Goal: Task Accomplishment & Management: Manage account settings

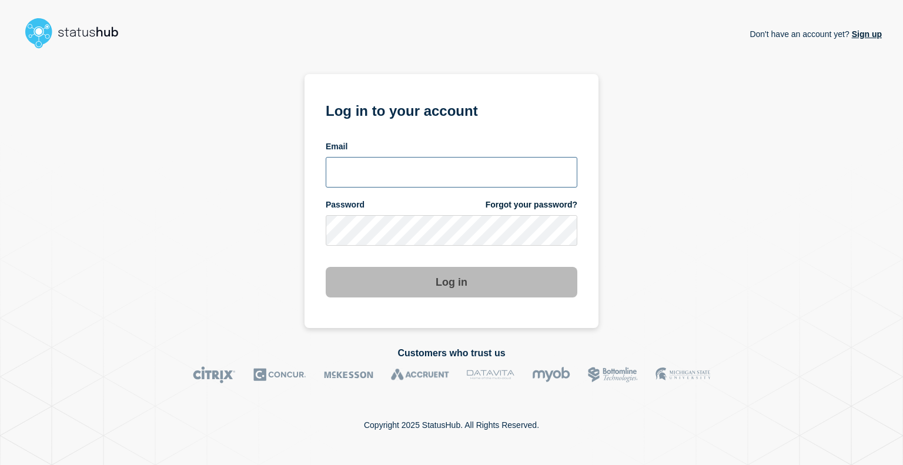
type input "[EMAIL_ADDRESS][DOMAIN_NAME]"
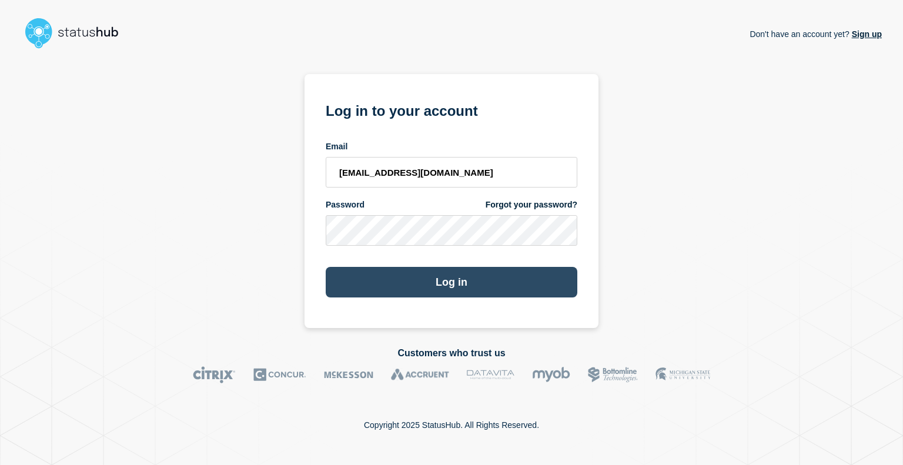
click at [528, 287] on button "Log in" at bounding box center [452, 282] width 252 height 31
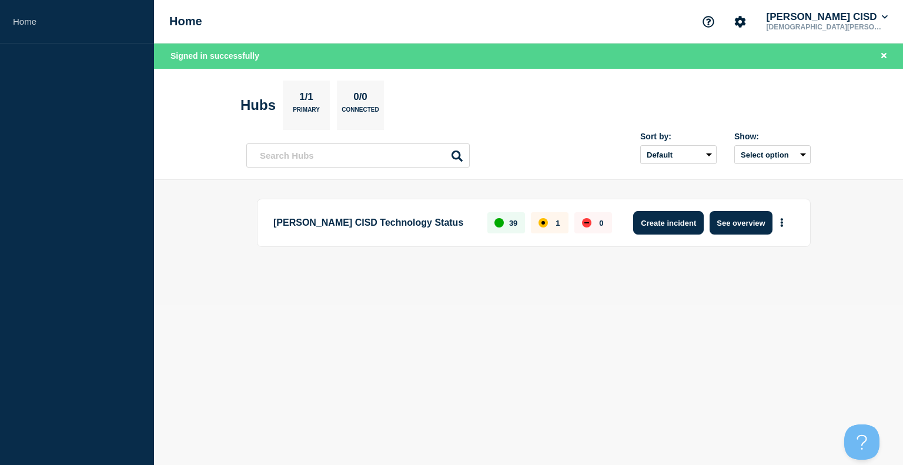
click at [684, 217] on button "Create incident" at bounding box center [668, 223] width 71 height 24
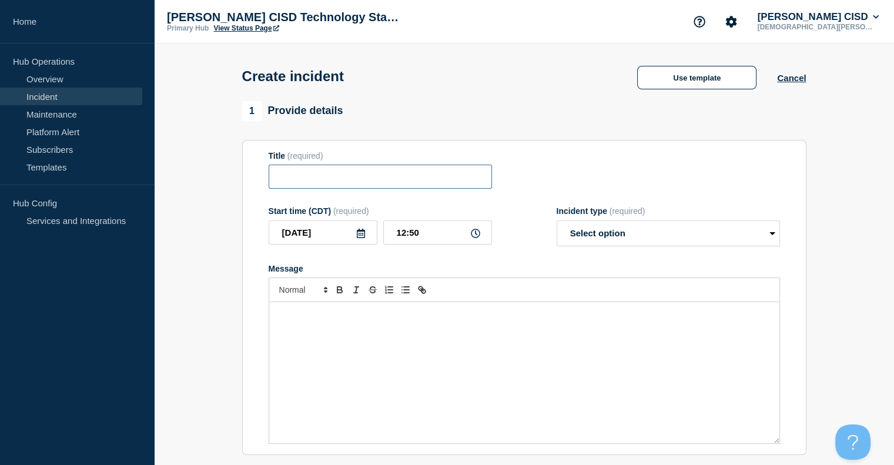
click at [421, 175] on input "Title" at bounding box center [380, 177] width 223 height 24
type input "[DOMAIN_NAME] Connection Issue"
click at [359, 345] on div "Message" at bounding box center [524, 372] width 510 height 141
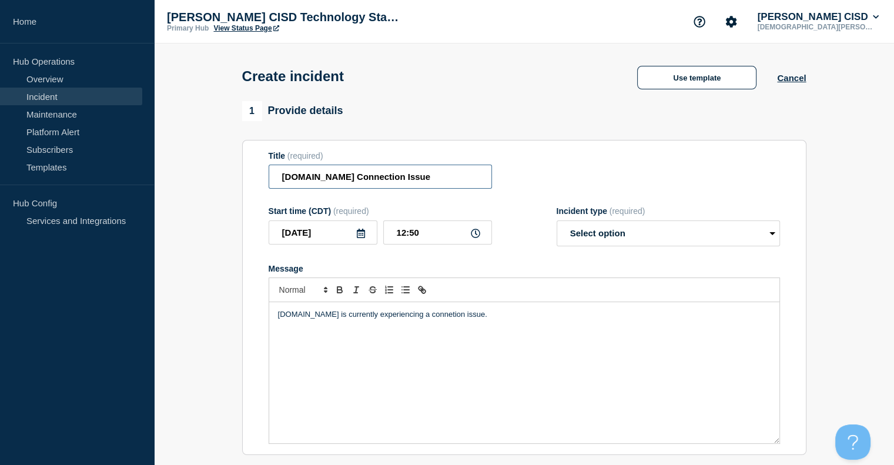
click at [410, 178] on input "[DOMAIN_NAME] Connection Issue" at bounding box center [380, 177] width 223 height 24
click at [472, 317] on p "[DOMAIN_NAME] is currently experiencing a connetion issue." at bounding box center [524, 314] width 492 height 11
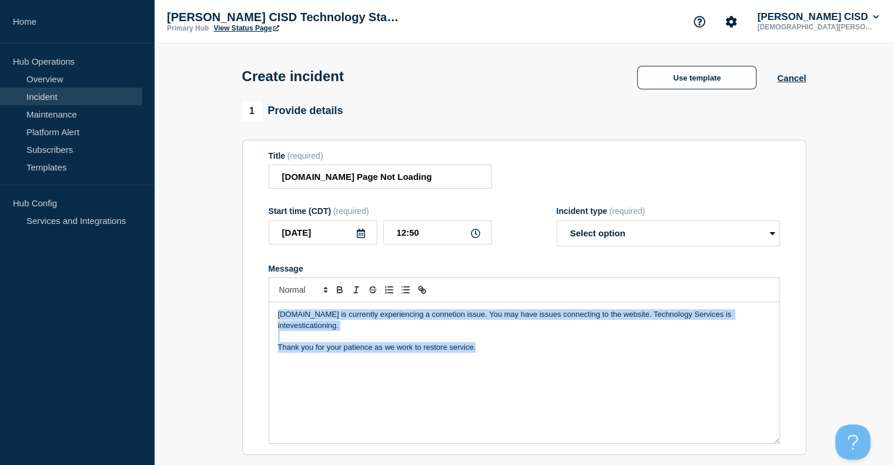
drag, startPoint x: 498, startPoint y: 343, endPoint x: 258, endPoint y: 316, distance: 241.3
click at [258, 316] on section "Title (required) [DOMAIN_NAME] Page Not Loading Start time (CDT) (required) [DA…" at bounding box center [524, 298] width 564 height 316
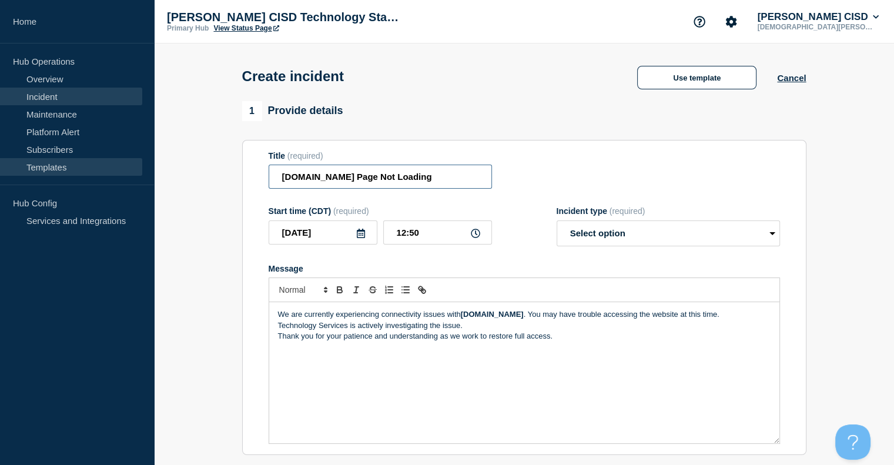
drag, startPoint x: 440, startPoint y: 181, endPoint x: 106, endPoint y: 162, distance: 334.9
click at [106, 162] on div "Home Hub Operations Overview Incident Maintenance Platform Alert Subscribers Te…" at bounding box center [447, 410] width 894 height 820
paste input "Website Connection Issue"
type input "LCISD Website Connection Issue"
click at [658, 233] on select "Select option Investigating Identified Monitoring" at bounding box center [668, 233] width 223 height 26
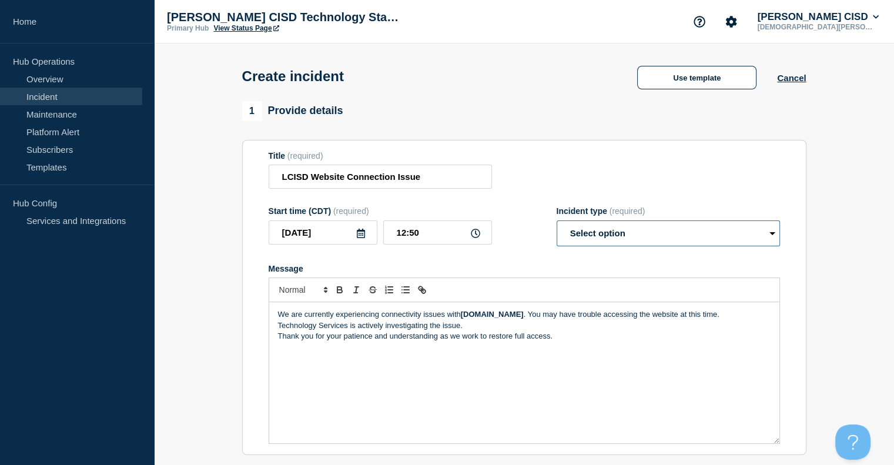
select select "investigating"
click at [557, 224] on select "Select option Investigating Identified Monitoring" at bounding box center [668, 233] width 223 height 26
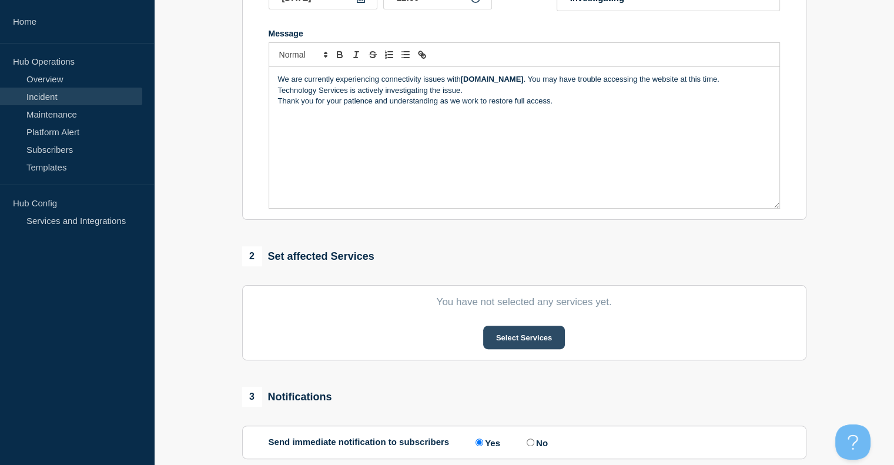
click at [500, 340] on button "Select Services" at bounding box center [524, 338] width 82 height 24
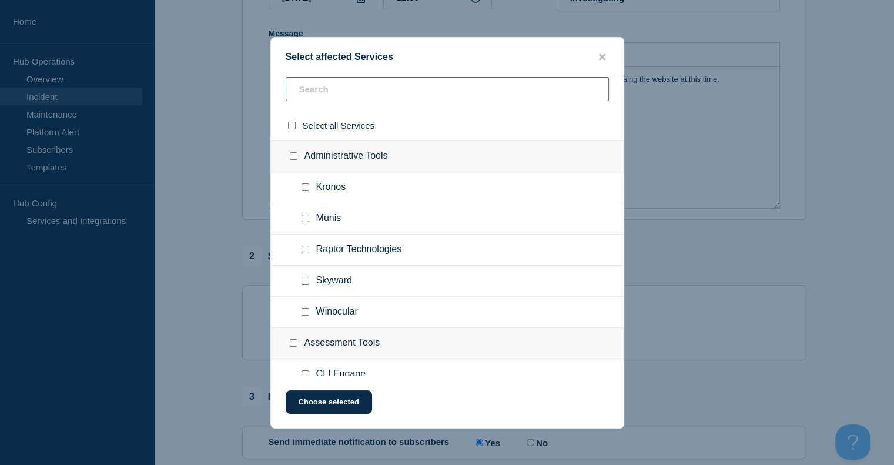
click at [364, 96] on input "text" at bounding box center [447, 89] width 323 height 24
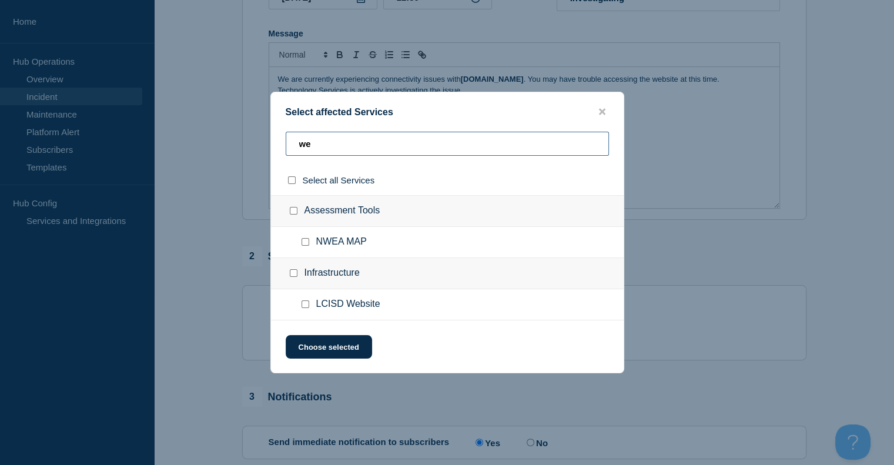
type input "we"
click at [303, 305] on input "LCISD Website checkbox" at bounding box center [305, 304] width 8 height 8
checkbox input "true"
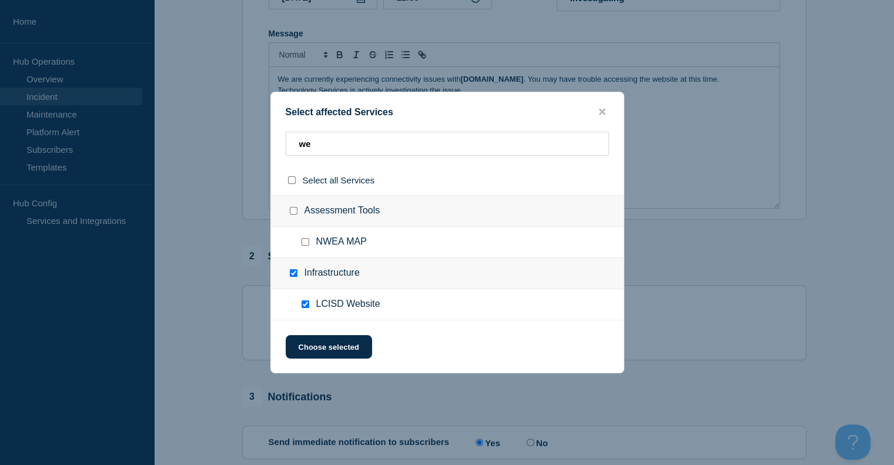
checkbox input "true"
click at [337, 354] on button "Choose selected" at bounding box center [329, 347] width 86 height 24
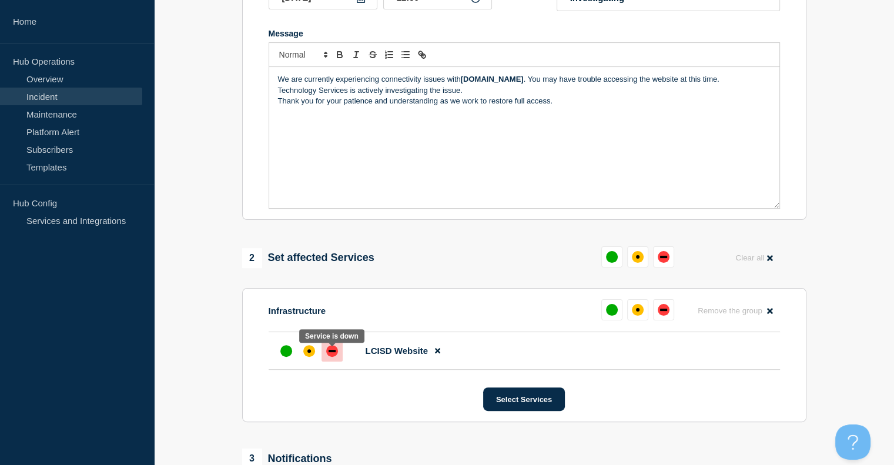
click at [336, 355] on div "down" at bounding box center [332, 351] width 12 height 12
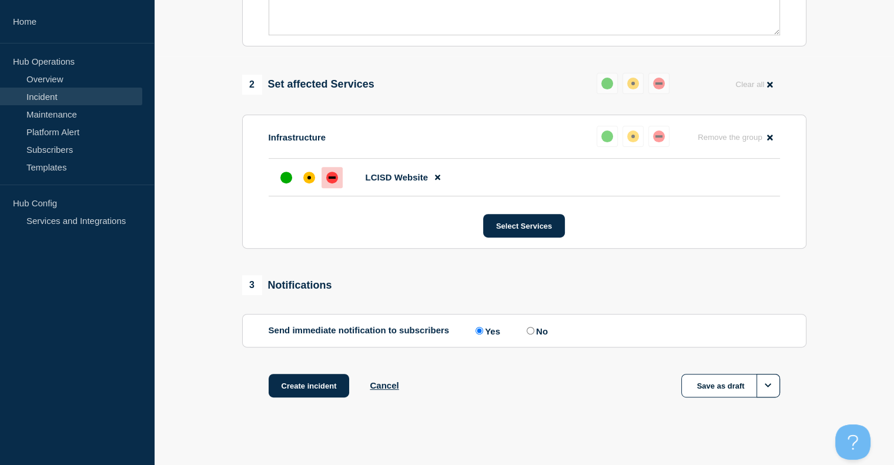
scroll to position [411, 0]
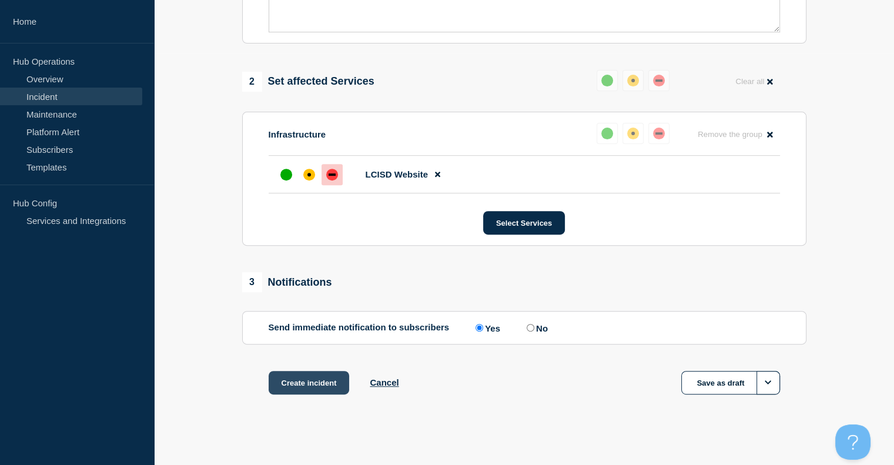
click at [308, 386] on button "Create incident" at bounding box center [309, 383] width 81 height 24
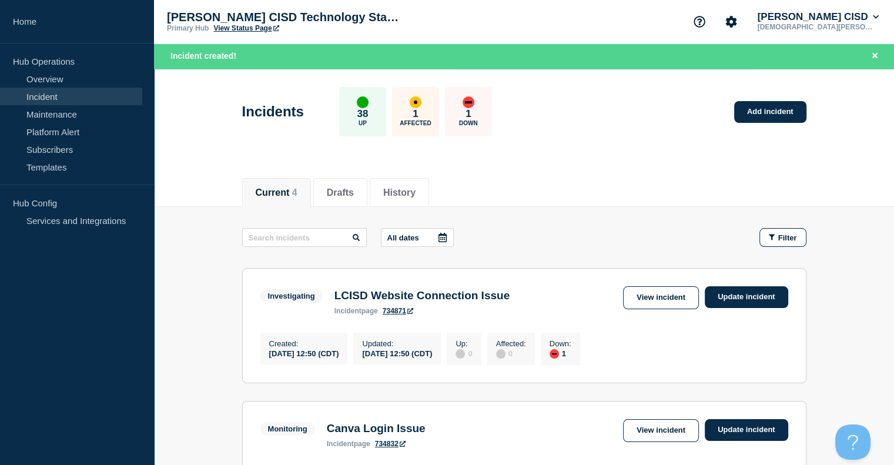
click at [0, 412] on aside "Home Hub Operations Overview Incident Maintenance Platform Alert Subscribers Te…" at bounding box center [77, 232] width 154 height 465
click at [726, 293] on link "Update incident" at bounding box center [746, 297] width 83 height 22
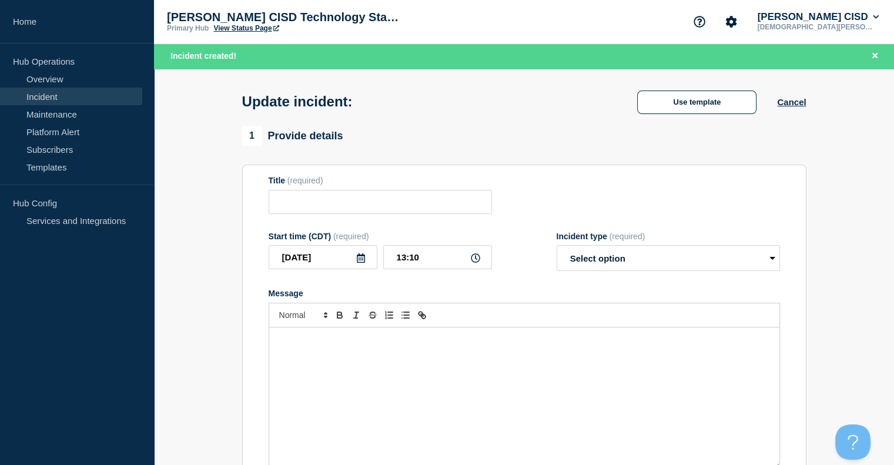
type input "LCISD Website Connection Issue"
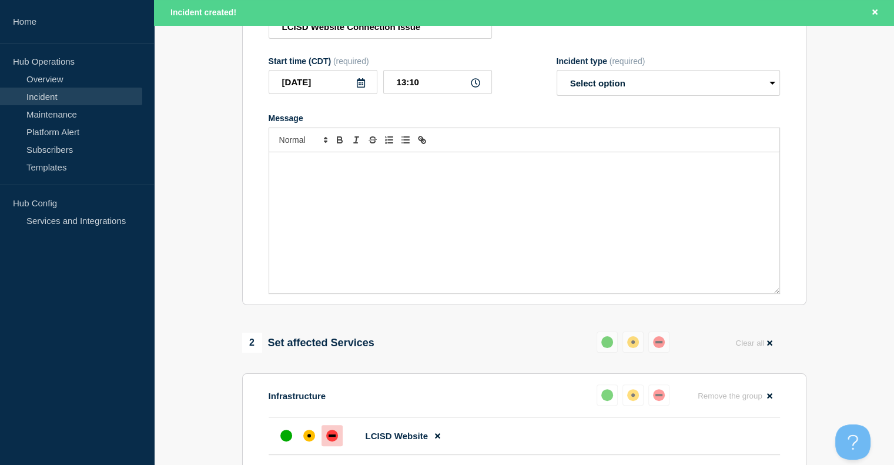
scroll to position [176, 0]
click at [385, 203] on div "Message" at bounding box center [524, 221] width 510 height 141
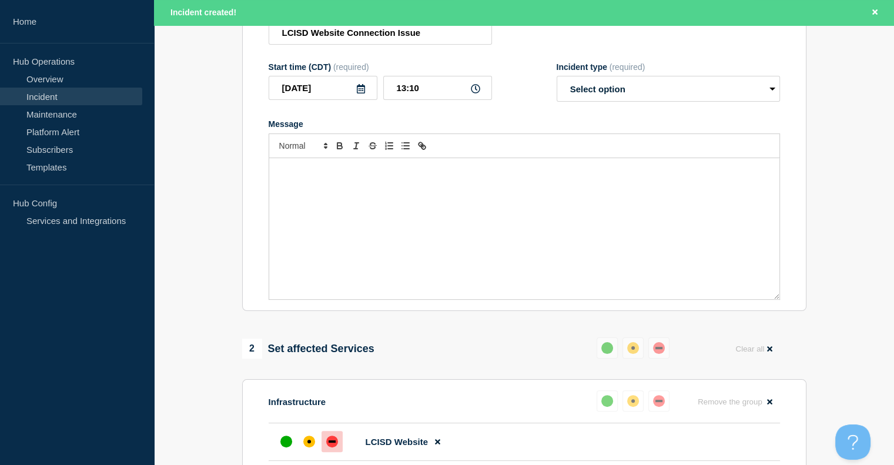
scroll to position [0, 0]
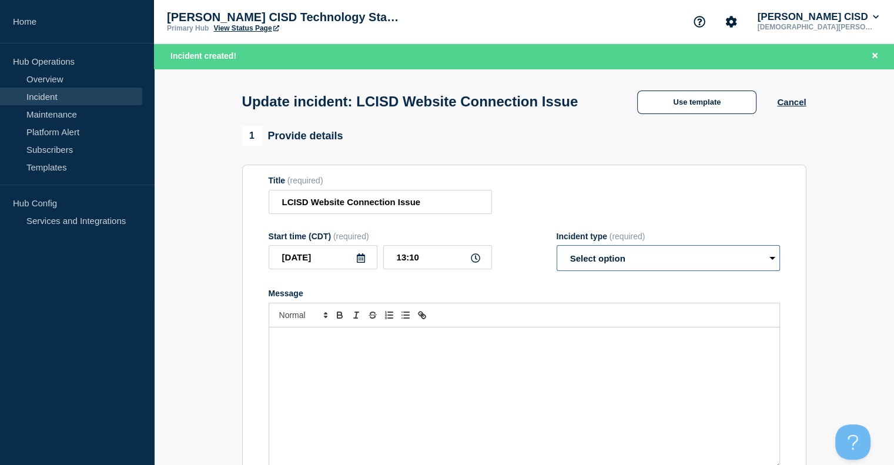
click at [637, 271] on select "Select option Investigating Identified Monitoring Resolved" at bounding box center [668, 258] width 223 height 26
select select "monitoring"
click at [557, 269] on select "Select option Investigating Identified Monitoring Resolved" at bounding box center [668, 258] width 223 height 26
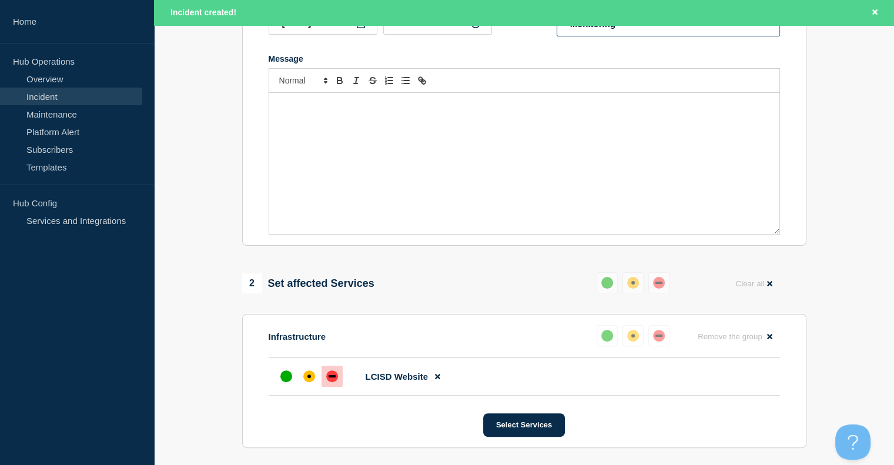
scroll to position [235, 0]
click at [609, 293] on button at bounding box center [607, 282] width 21 height 21
click at [604, 341] on div "up" at bounding box center [607, 335] width 12 height 12
click at [284, 381] on div "up" at bounding box center [286, 376] width 12 height 12
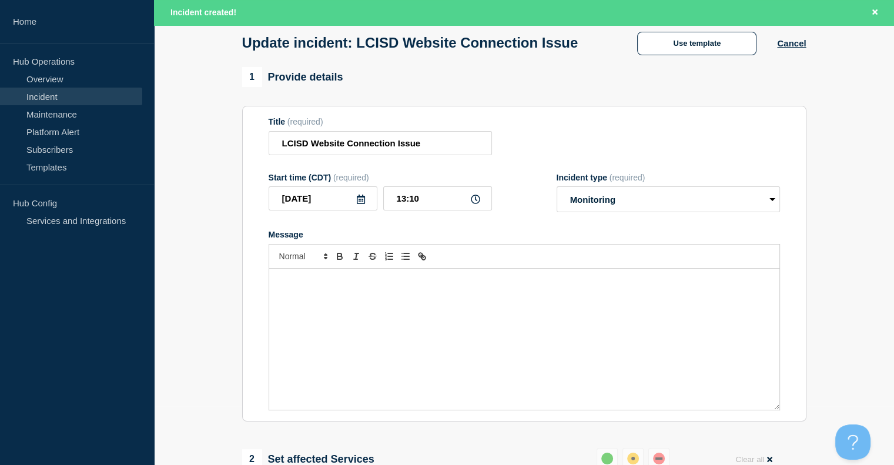
scroll to position [59, 0]
click at [373, 286] on p "Message" at bounding box center [524, 281] width 492 height 11
click at [366, 286] on p "Message" at bounding box center [524, 281] width 492 height 11
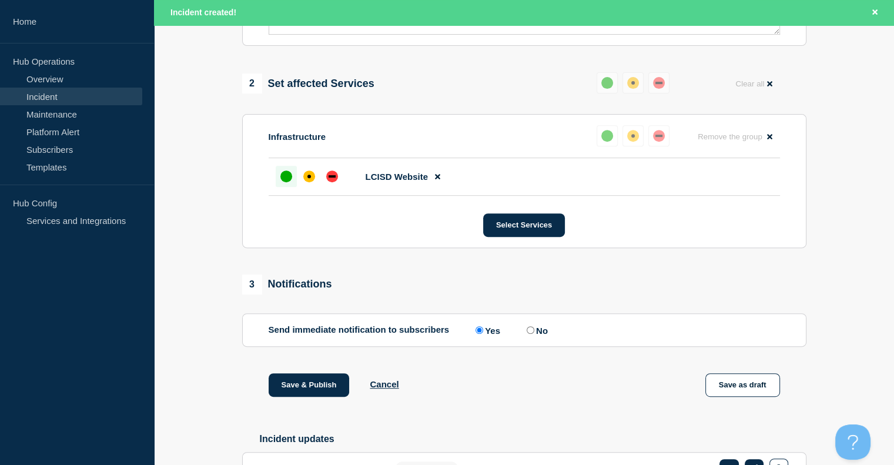
scroll to position [529, 0]
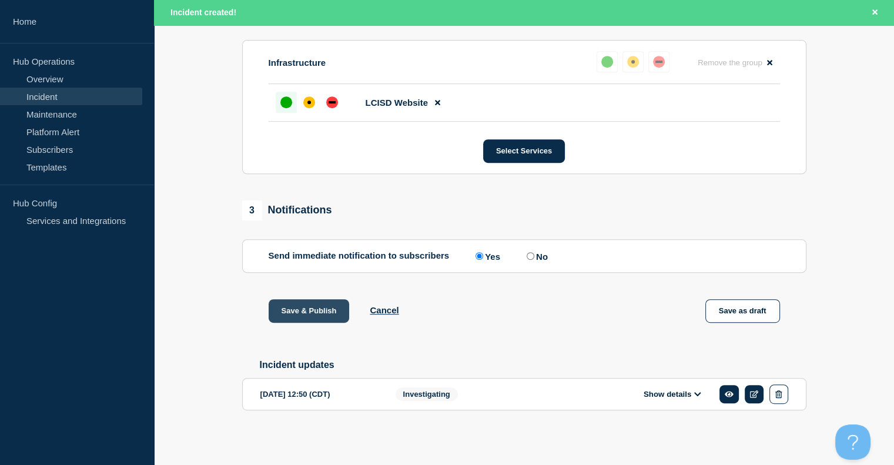
click at [320, 314] on button "Save & Publish" at bounding box center [309, 311] width 81 height 24
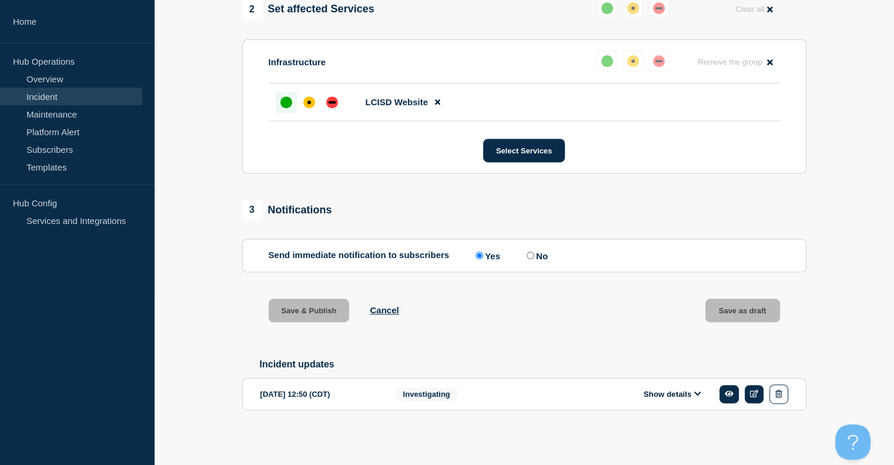
scroll to position [504, 0]
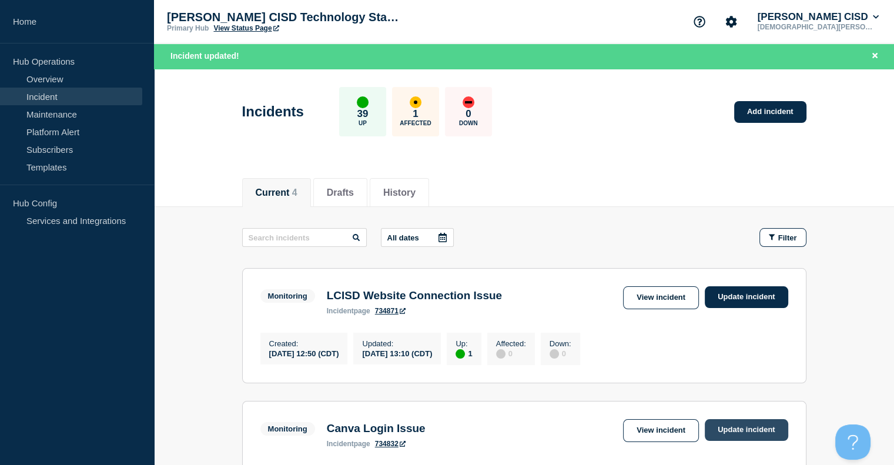
click at [759, 433] on link "Update incident" at bounding box center [746, 430] width 83 height 22
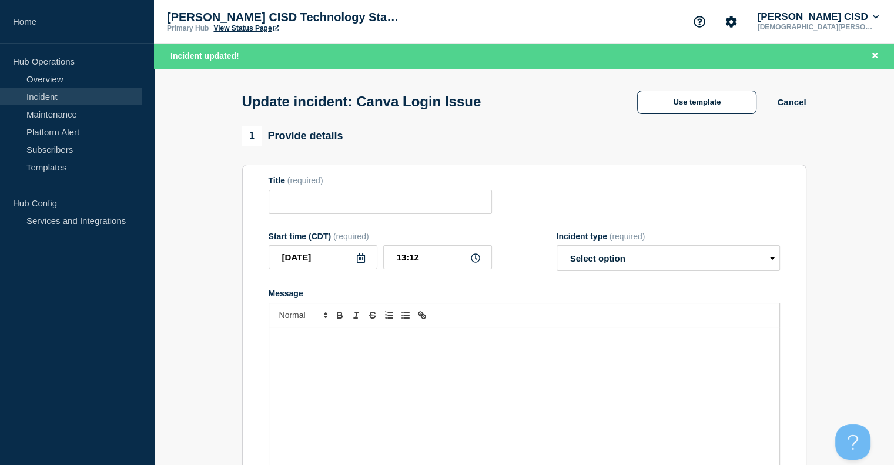
type input "Canva Login Issue"
click at [652, 253] on select "Select option Investigating Identified Monitoring Resolved" at bounding box center [668, 258] width 223 height 26
select select "resolved"
click at [557, 249] on select "Select option Investigating Identified Monitoring Resolved" at bounding box center [668, 258] width 223 height 26
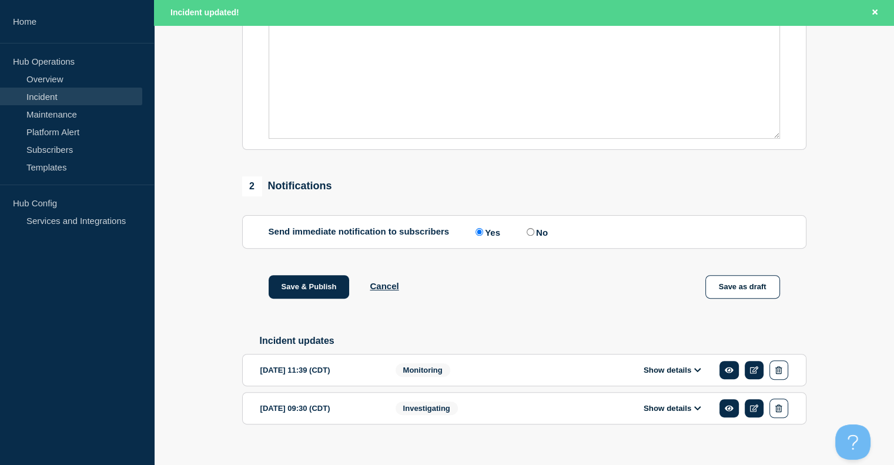
scroll to position [350, 0]
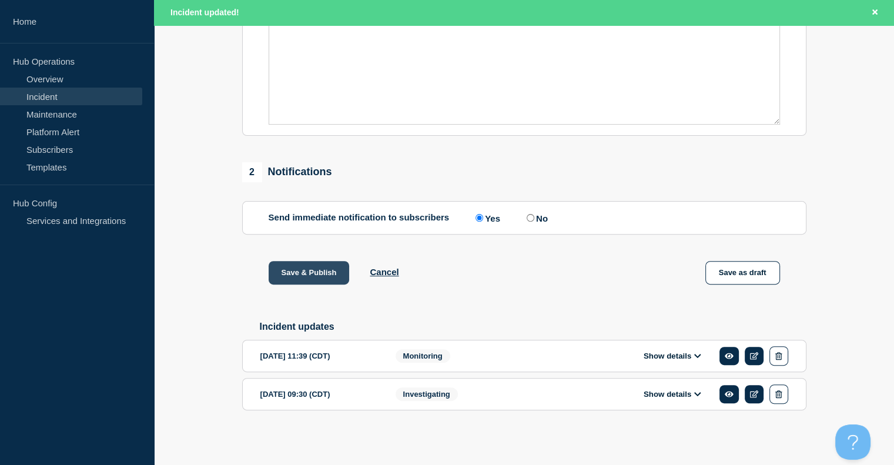
click at [284, 272] on button "Save & Publish" at bounding box center [309, 273] width 81 height 24
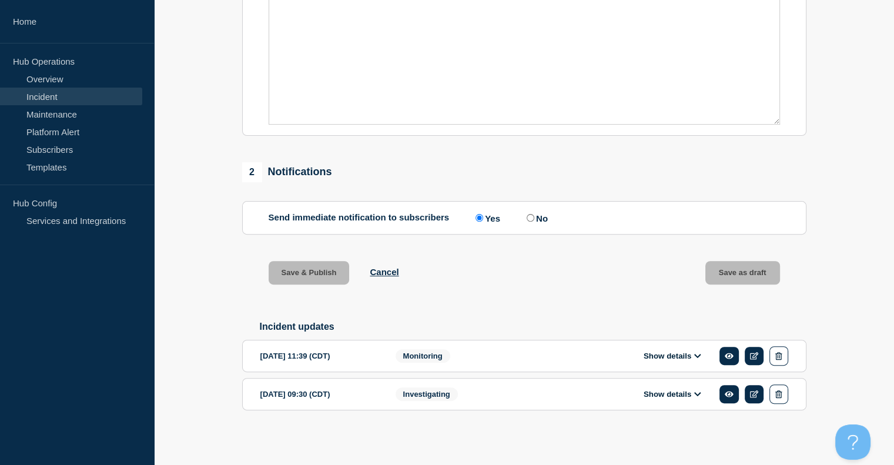
scroll to position [326, 0]
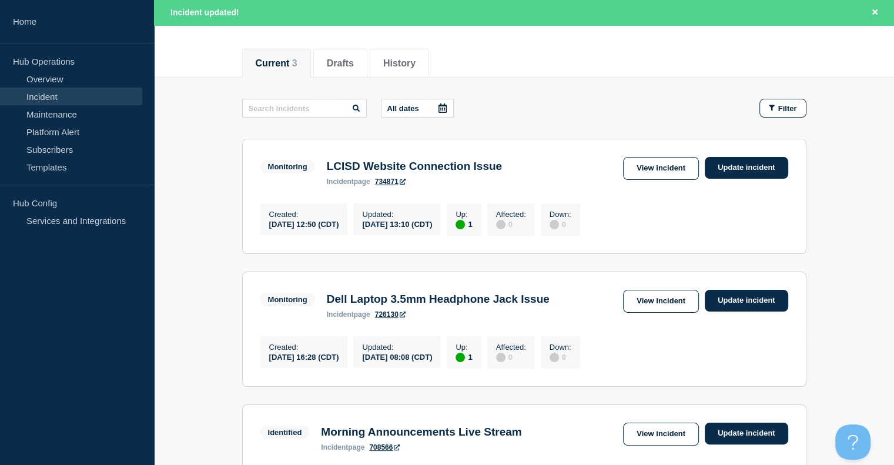
scroll to position [235, 0]
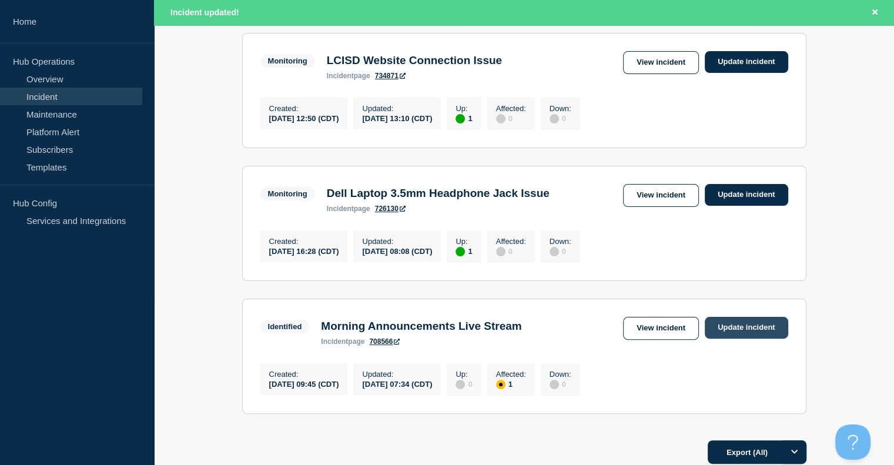
click at [739, 327] on link "Update incident" at bounding box center [746, 328] width 83 height 22
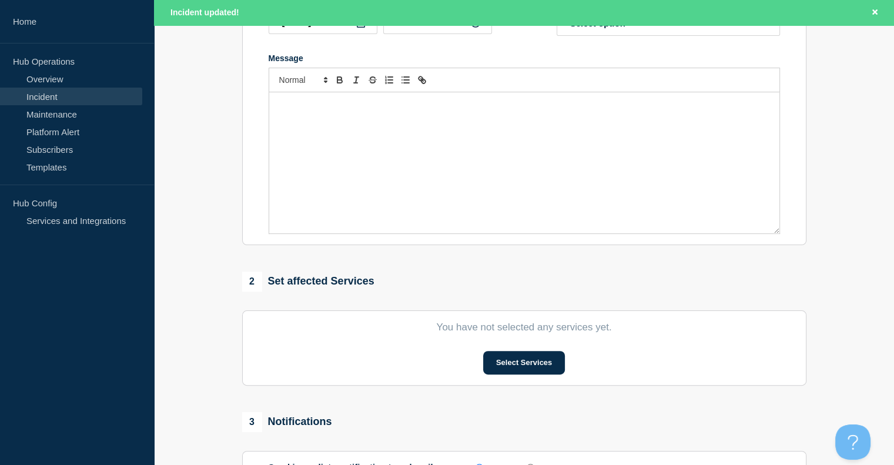
type input "Morning Announcements Live Stream"
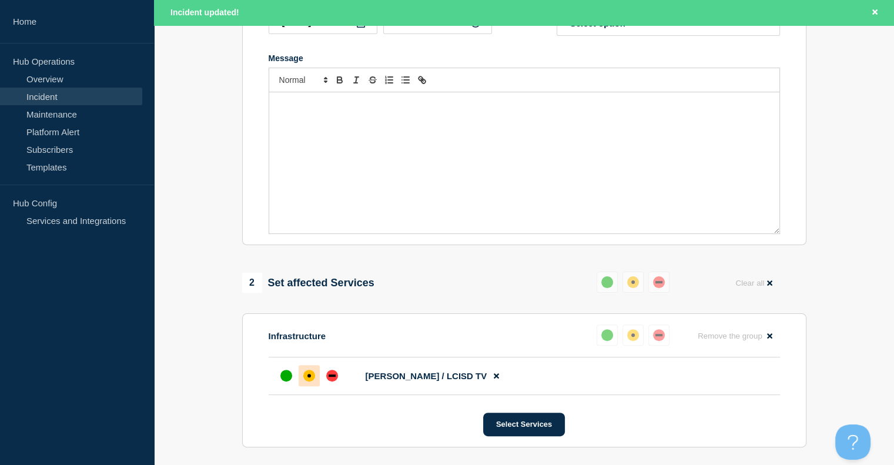
click at [427, 146] on div "Message" at bounding box center [524, 162] width 510 height 141
drag, startPoint x: 550, startPoint y: 134, endPoint x: 203, endPoint y: 133, distance: 347.3
click at [203, 133] on section "1 Provide details Title (required) Morning Announcements Live Stream Start time…" at bounding box center [524, 325] width 740 height 868
copy p "Servcie is working in Edge. Please use Edge to strear rather than chrome."
click at [577, 136] on div "Servcie is working in Edge. Please use Edge to strear rather than chrome." at bounding box center [524, 162] width 510 height 141
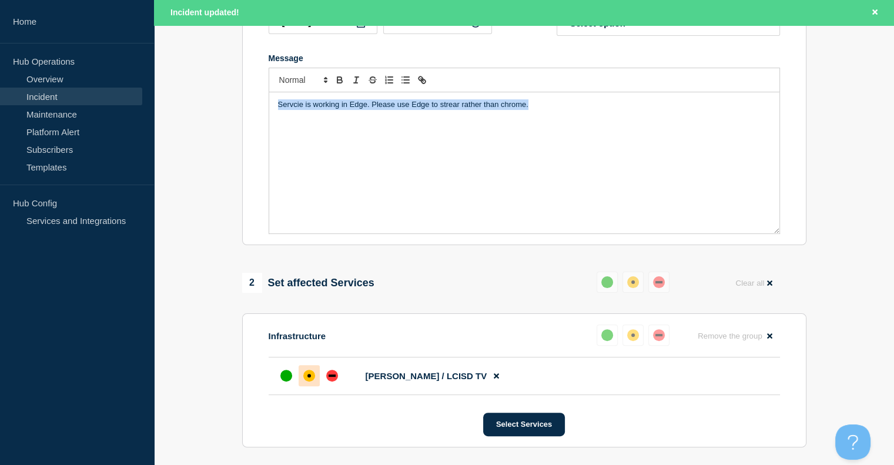
drag, startPoint x: 581, startPoint y: 130, endPoint x: 122, endPoint y: 98, distance: 460.1
click at [122, 98] on div "Home Hub Operations Overview Incident Maintenance Platform Alert Subscribers Te…" at bounding box center [447, 270] width 894 height 1011
click at [364, 162] on div "Message" at bounding box center [524, 162] width 510 height 141
click at [420, 173] on div "Message" at bounding box center [524, 162] width 510 height 141
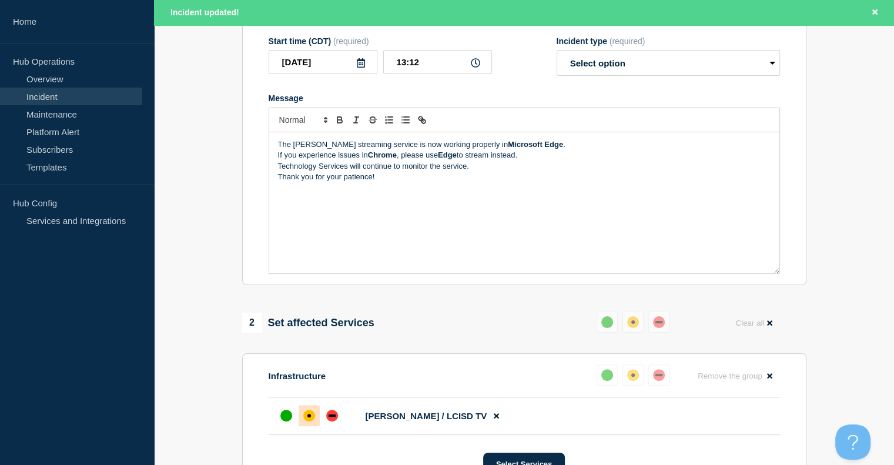
scroll to position [118, 0]
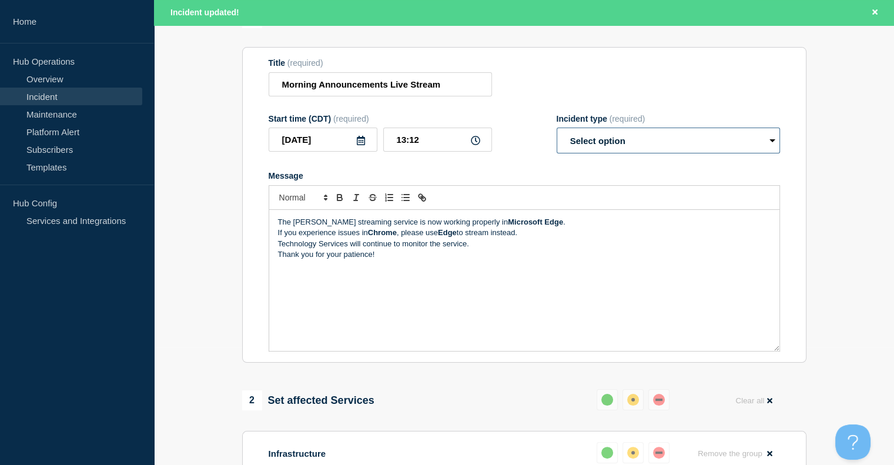
click at [600, 153] on select "Select option Investigating Identified Monitoring Resolved" at bounding box center [668, 141] width 223 height 26
select select "monitoring"
click at [557, 151] on select "Select option Investigating Identified Monitoring Resolved" at bounding box center [668, 141] width 223 height 26
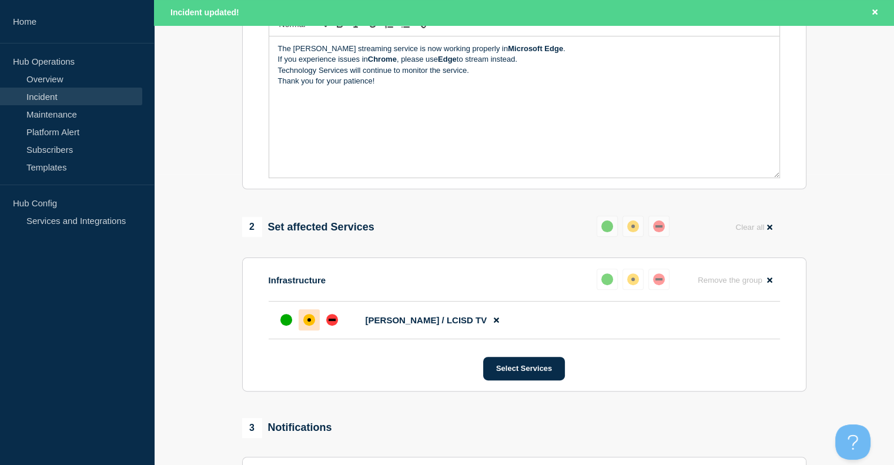
scroll to position [294, 0]
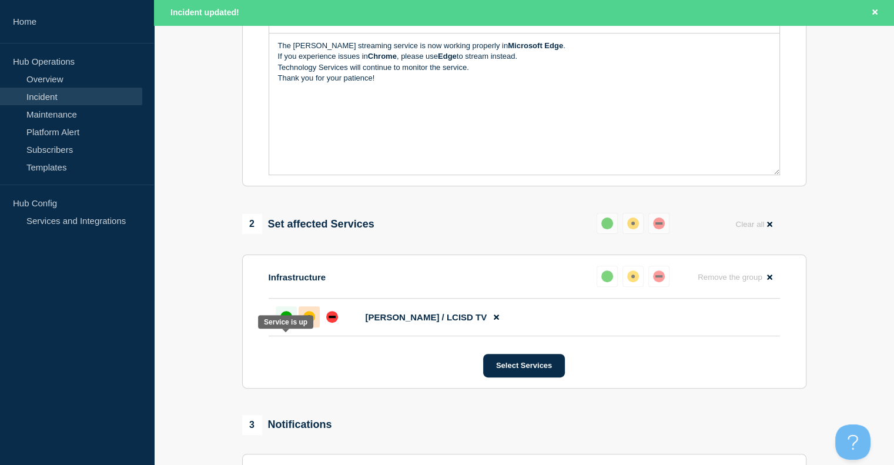
click at [285, 323] on div "up" at bounding box center [286, 317] width 12 height 12
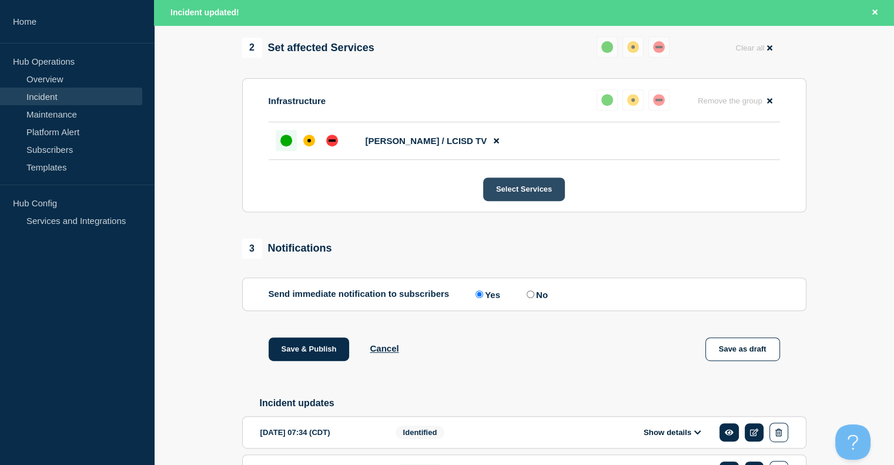
scroll to position [574, 0]
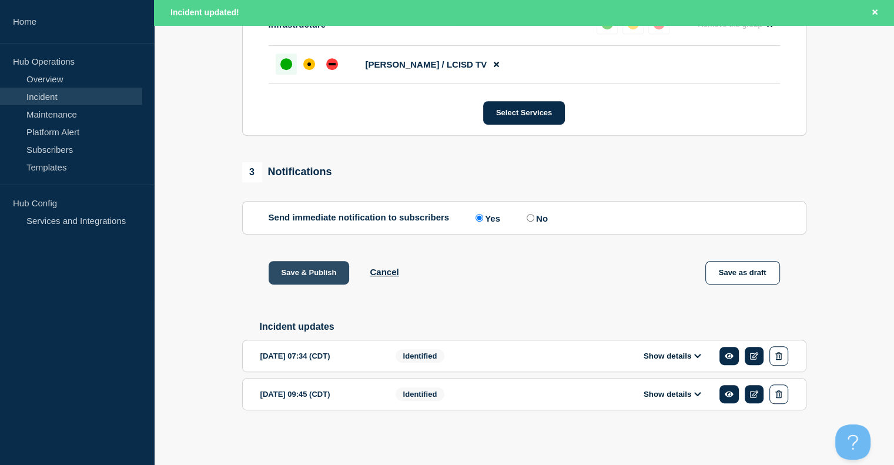
click at [313, 270] on button "Save & Publish" at bounding box center [309, 273] width 81 height 24
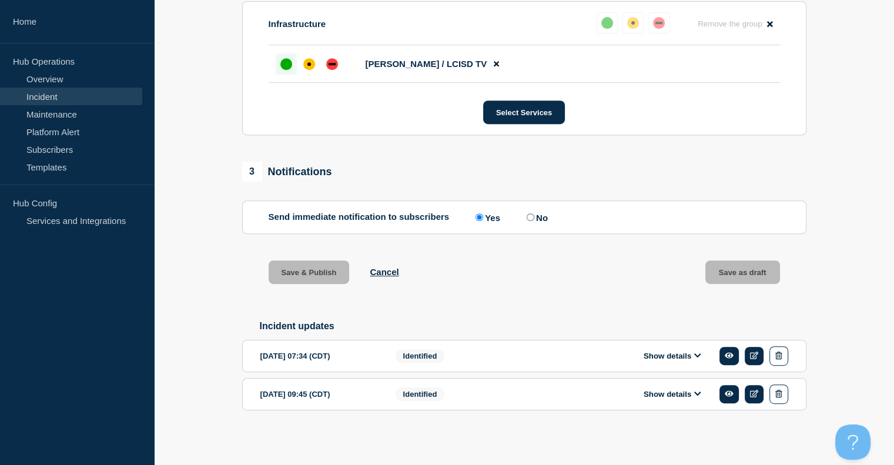
scroll to position [549, 0]
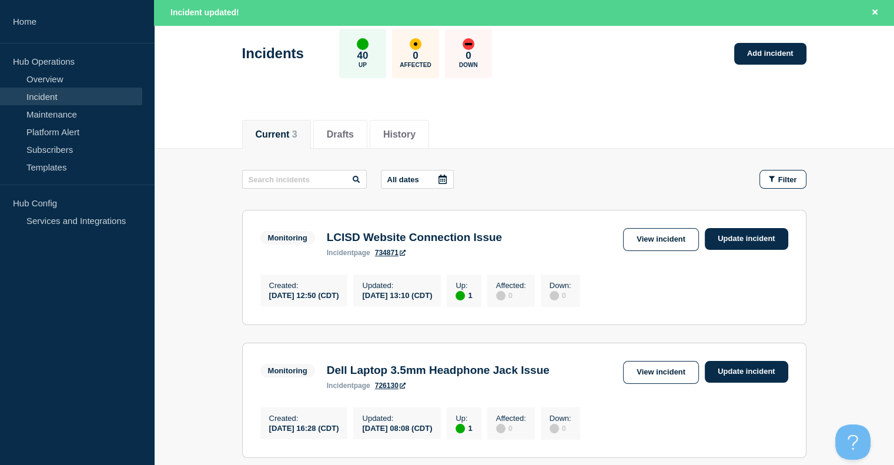
scroll to position [58, 0]
click at [735, 244] on link "Update incident" at bounding box center [746, 240] width 83 height 22
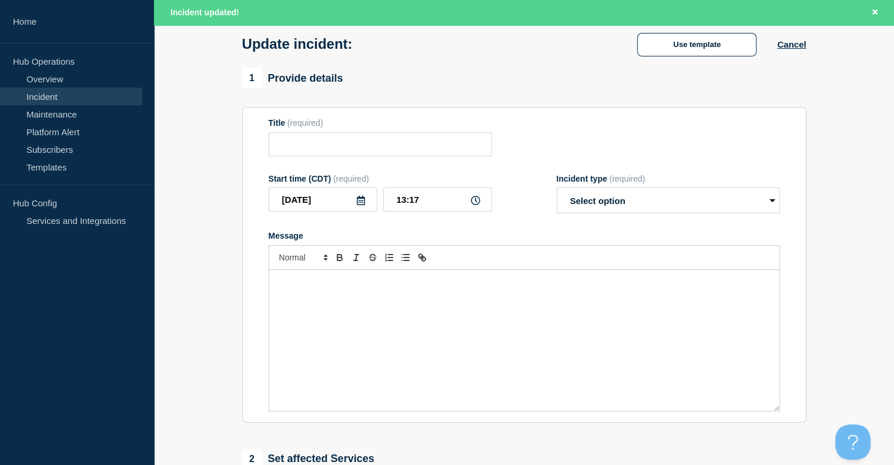
type input "LCISD Website Connection Issue"
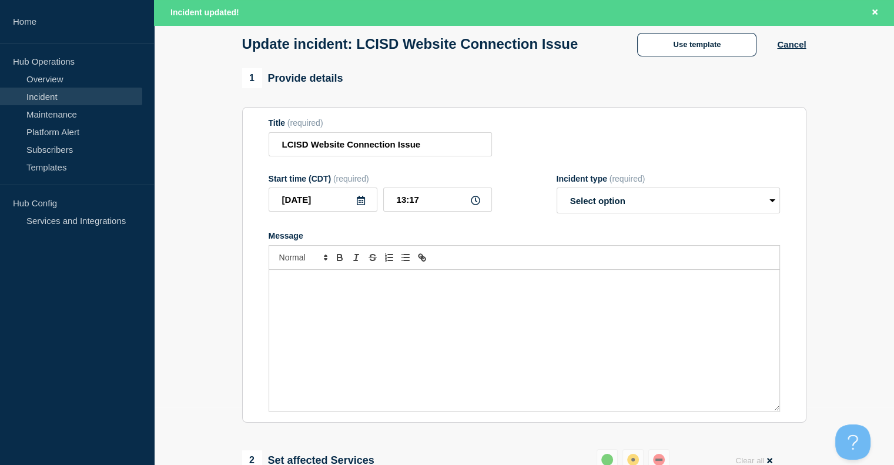
click at [510, 344] on div "Message" at bounding box center [524, 340] width 510 height 141
click at [299, 347] on div "Message" at bounding box center [524, 340] width 510 height 141
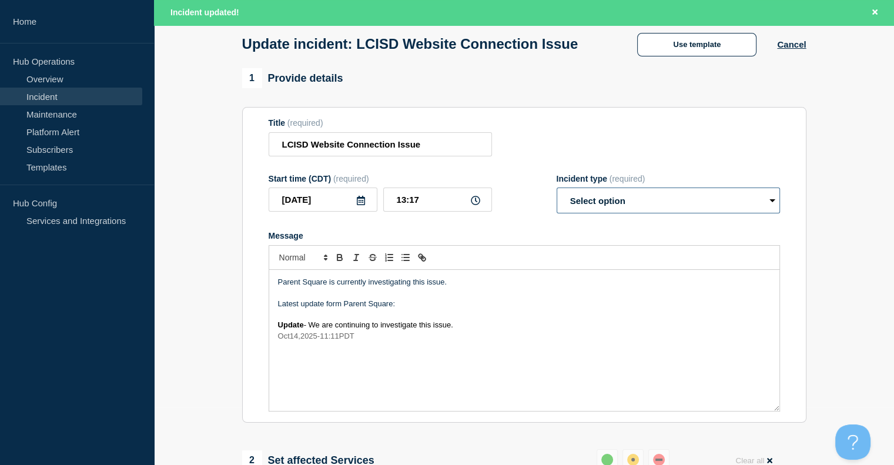
click at [665, 213] on select "Select option Investigating Identified Monitoring Resolved" at bounding box center [668, 200] width 223 height 26
select select "investigating"
click at [557, 211] on select "Select option Investigating Identified Monitoring Resolved" at bounding box center [668, 200] width 223 height 26
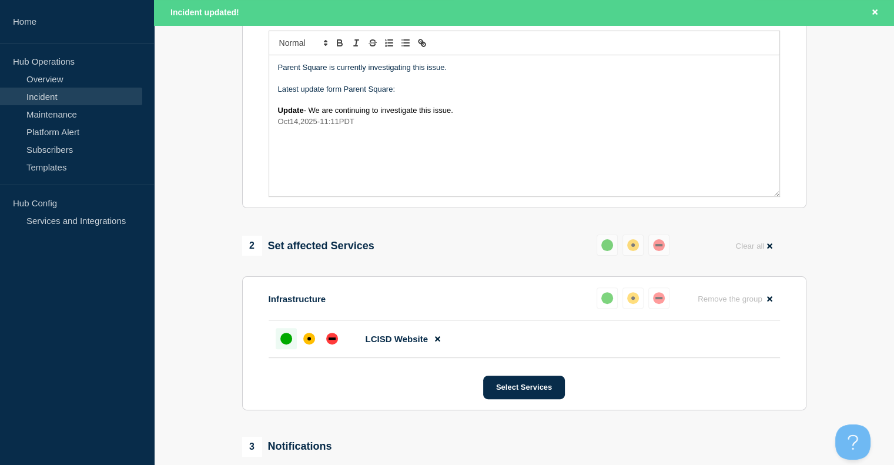
scroll to position [293, 0]
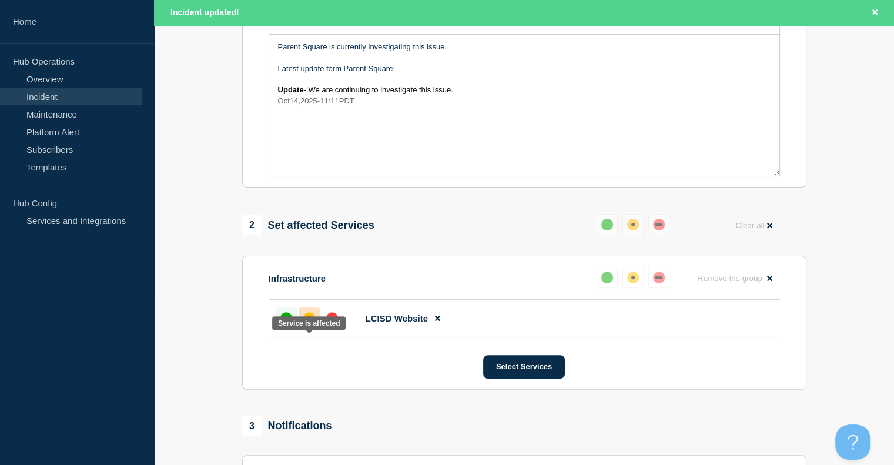
click at [311, 324] on div "affected" at bounding box center [309, 318] width 12 height 12
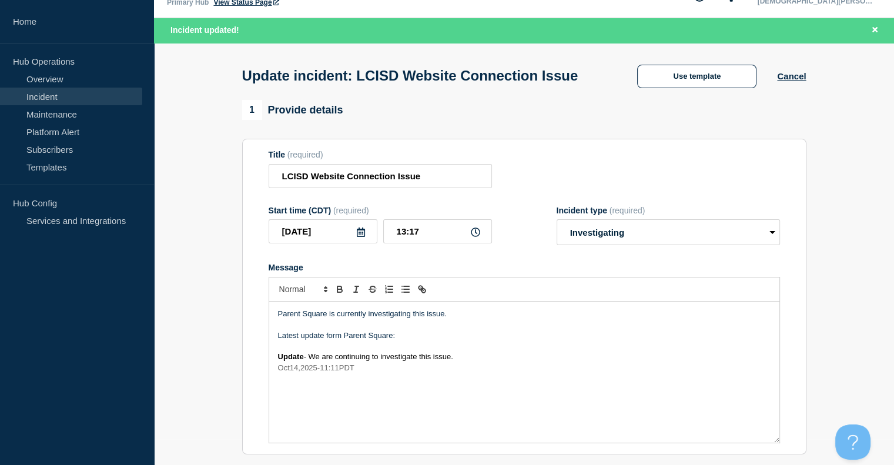
scroll to position [0, 0]
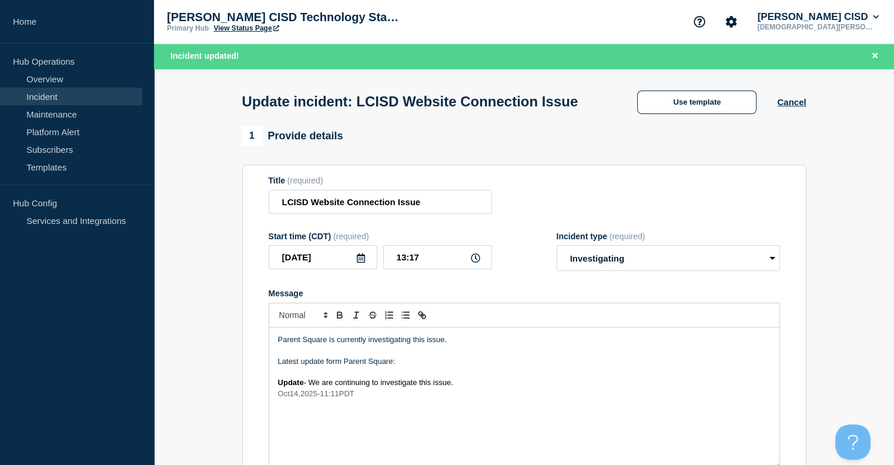
click at [302, 345] on p "Parent Square is currently investigating this issue." at bounding box center [524, 339] width 492 height 11
click at [369, 367] on p "Latest update form Parent Square:" at bounding box center [524, 361] width 492 height 11
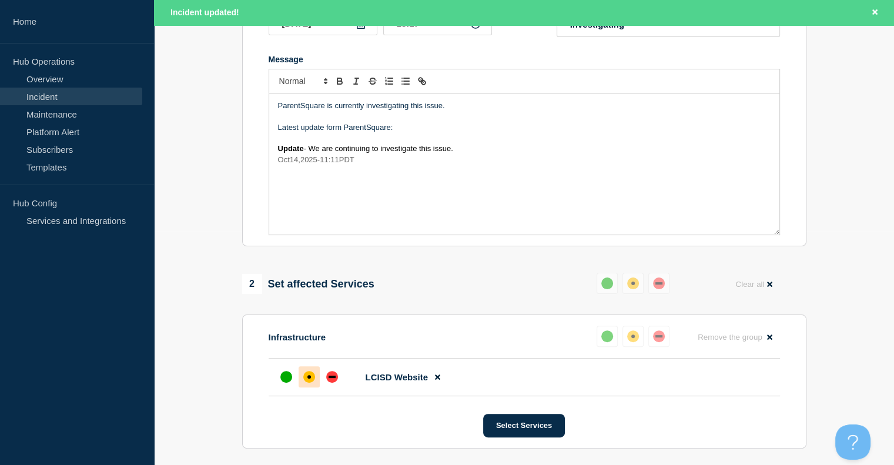
scroll to position [235, 0]
click at [331, 381] on div "down" at bounding box center [332, 376] width 12 height 12
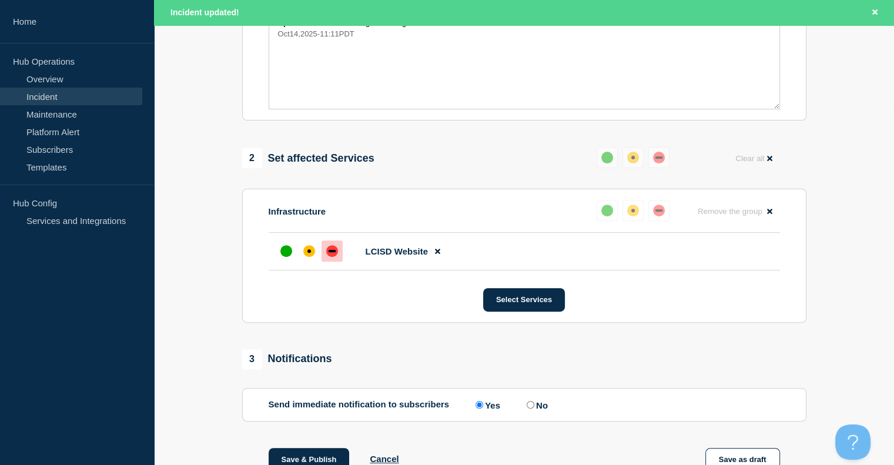
scroll to position [529, 0]
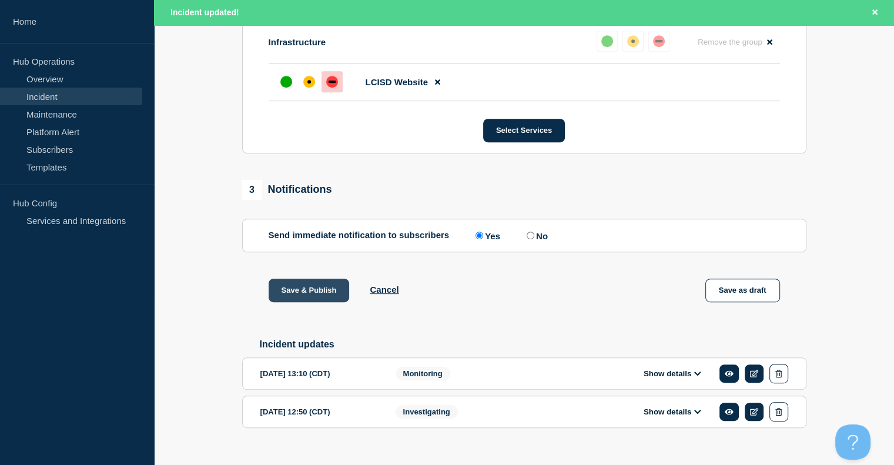
click at [294, 302] on button "Save & Publish" at bounding box center [309, 291] width 81 height 24
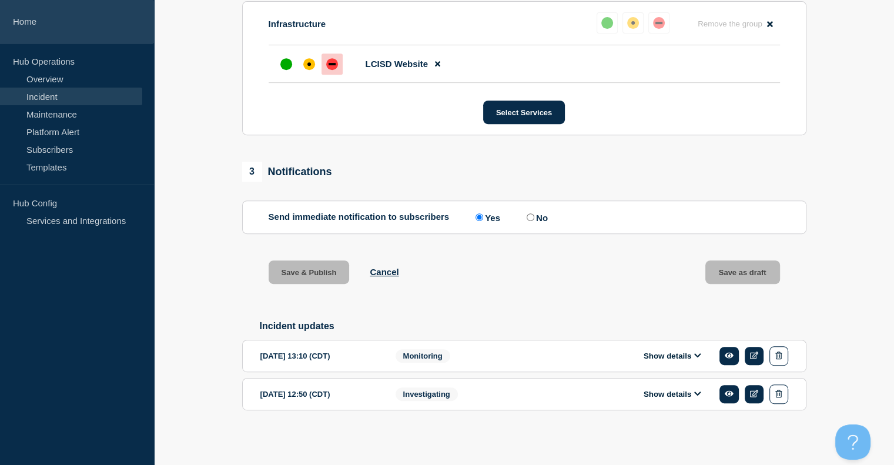
scroll to position [504, 0]
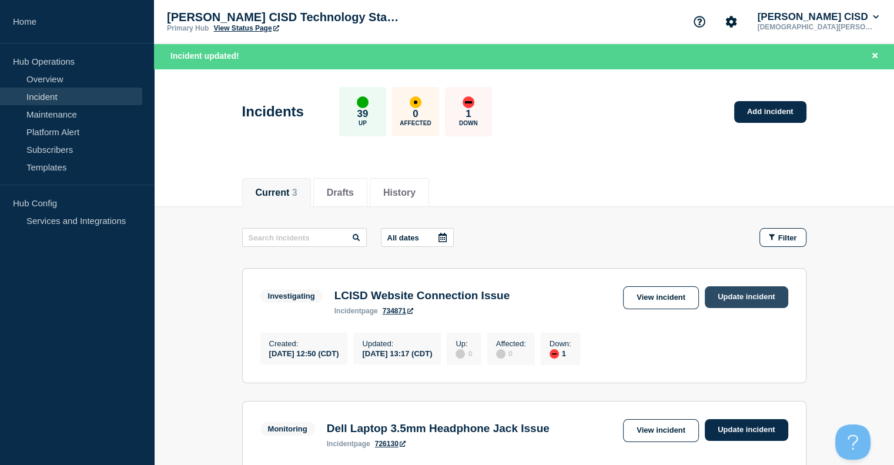
click at [750, 294] on link "Update incident" at bounding box center [746, 297] width 83 height 22
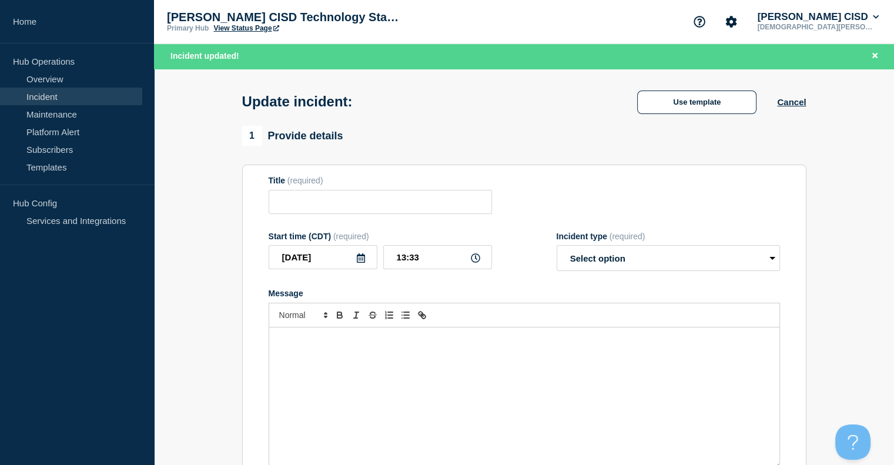
type input "LCISD Website Connection Issue"
click at [294, 345] on p "Message" at bounding box center [524, 339] width 492 height 11
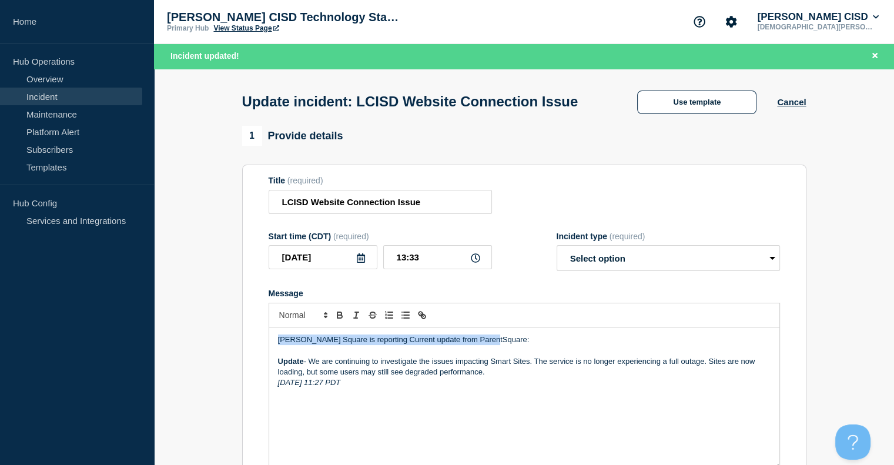
drag, startPoint x: 485, startPoint y: 364, endPoint x: 261, endPoint y: 366, distance: 223.9
click at [261, 366] on section "Title (required) LCISD Website Connection Issue Start time (CDT) (required) [DA…" at bounding box center [524, 323] width 564 height 316
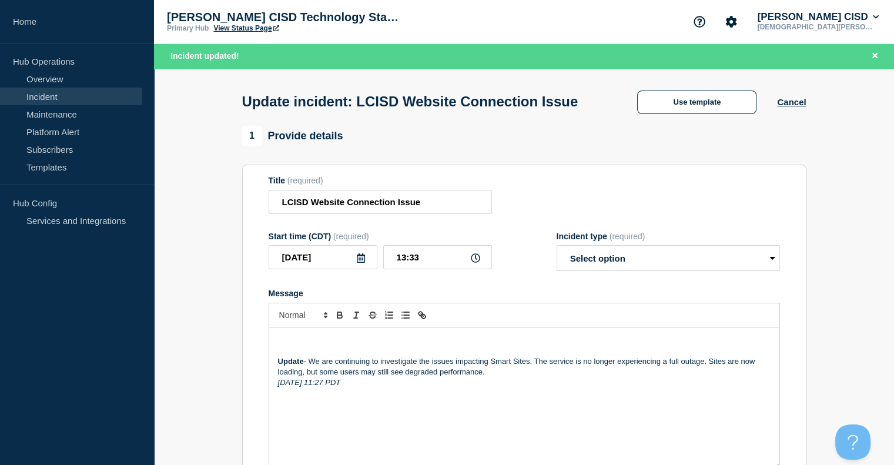
click at [287, 356] on p "Message" at bounding box center [524, 350] width 492 height 11
click at [287, 345] on p "Message" at bounding box center [524, 339] width 492 height 11
click at [380, 345] on p "Latest update from ParentSquare:" at bounding box center [524, 339] width 492 height 11
drag, startPoint x: 380, startPoint y: 366, endPoint x: 579, endPoint y: 364, distance: 199.8
click at [579, 345] on p "Latest update from ParentSquare:" at bounding box center [524, 339] width 492 height 11
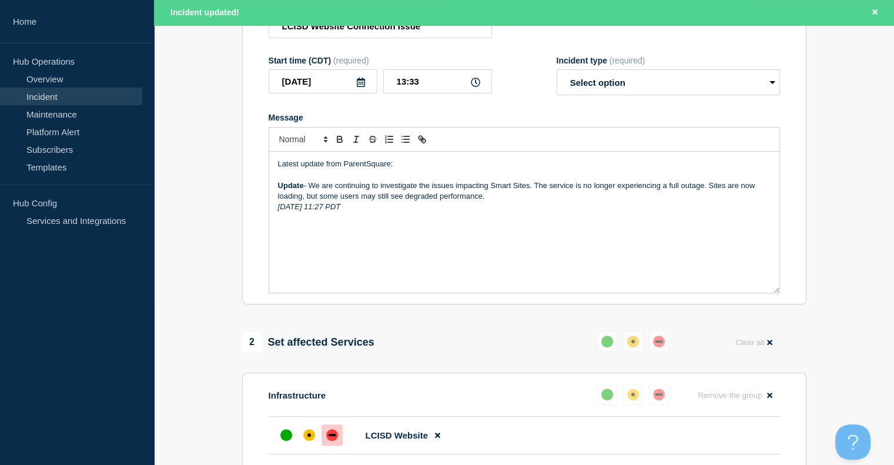
scroll to position [294, 0]
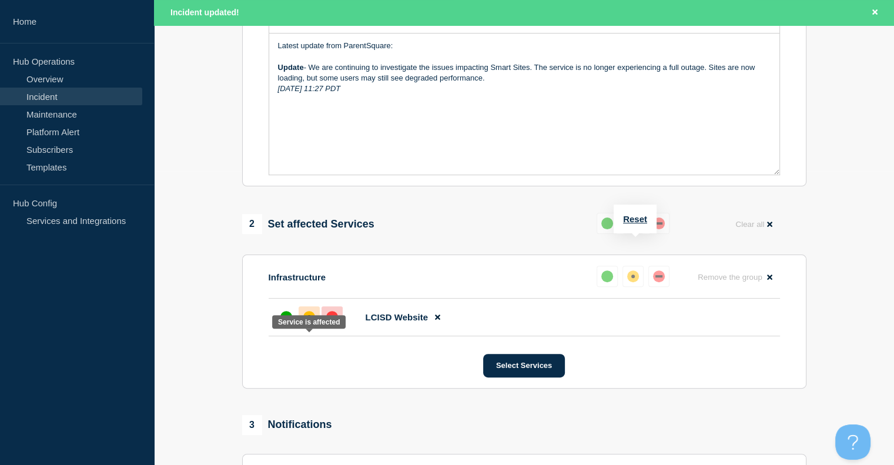
click at [312, 327] on div at bounding box center [309, 316] width 21 height 21
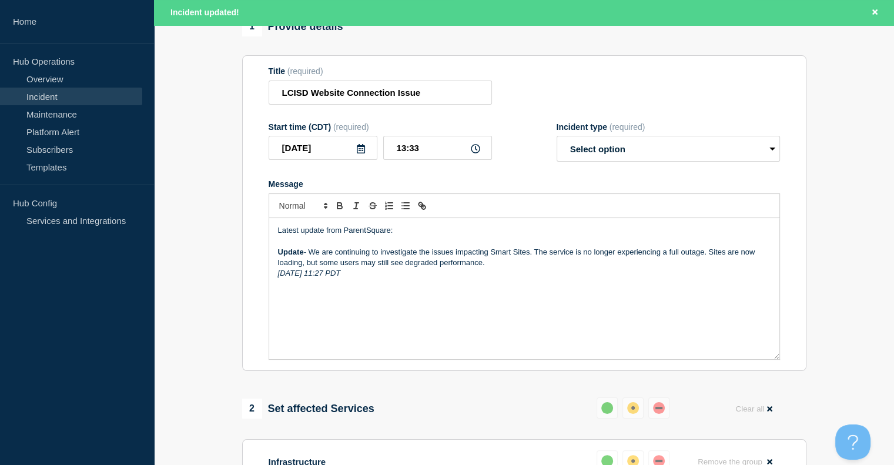
scroll to position [59, 0]
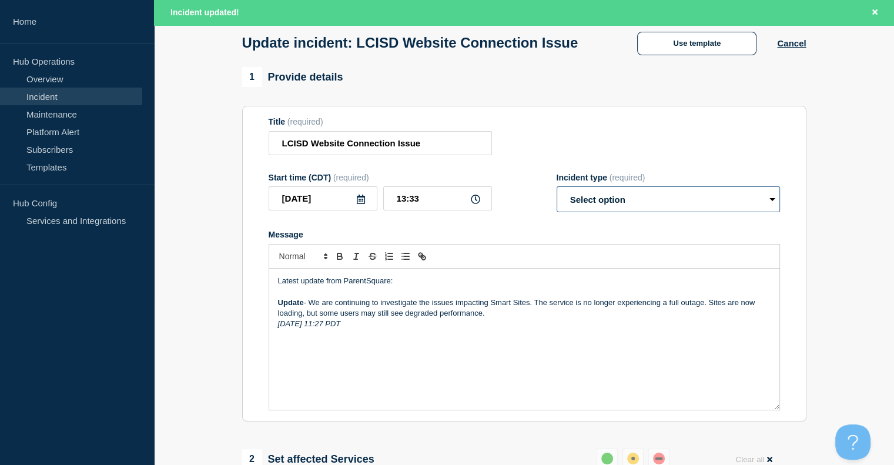
click at [650, 212] on select "Select option Investigating Identified Monitoring Resolved" at bounding box center [668, 199] width 223 height 26
select select "investigating"
click at [557, 210] on select "Select option Investigating Identified Monitoring Resolved" at bounding box center [668, 199] width 223 height 26
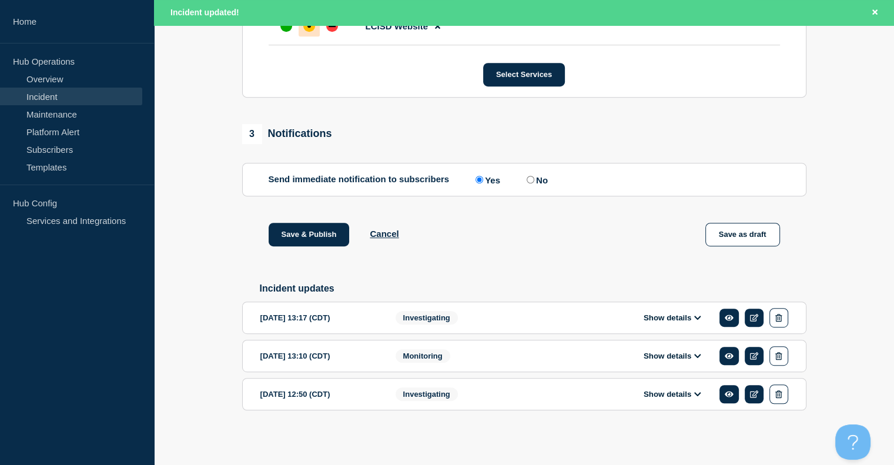
scroll to position [611, 0]
click at [301, 232] on button "Save & Publish" at bounding box center [309, 235] width 81 height 24
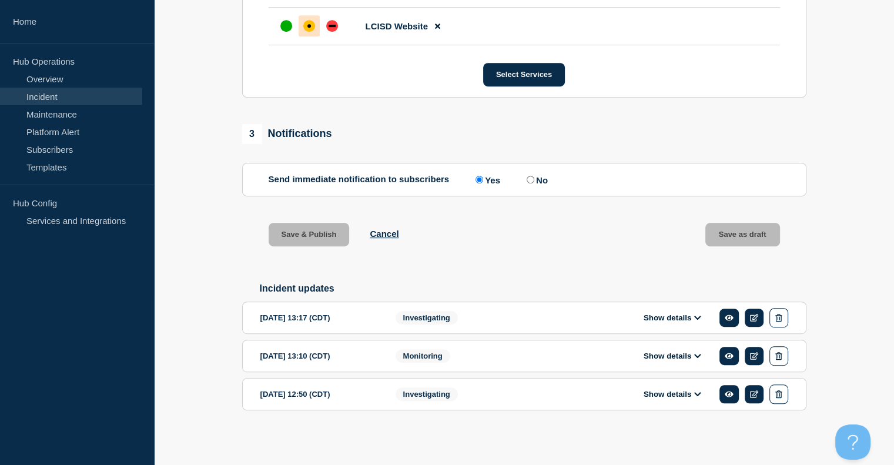
scroll to position [587, 0]
